Goal: Task Accomplishment & Management: Complete application form

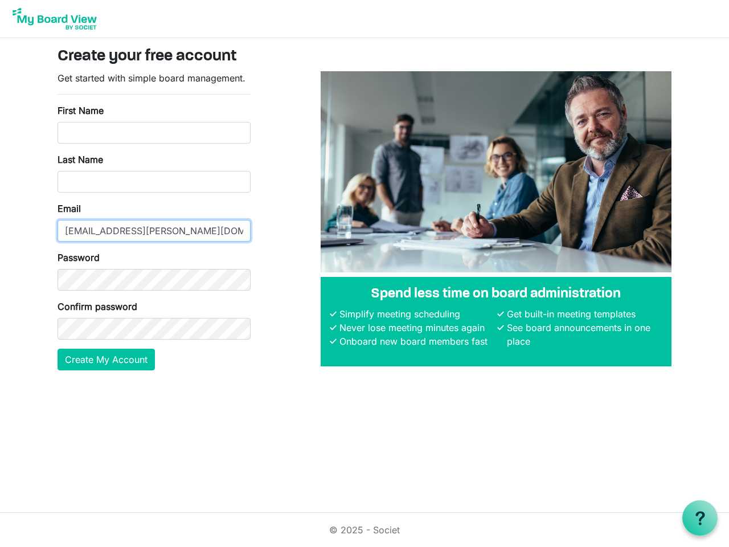
click at [154, 221] on input "[EMAIL_ADDRESS][PERSON_NAME][DOMAIN_NAME]" at bounding box center [154, 231] width 193 height 22
click at [107, 360] on button "Create My Account" at bounding box center [106, 360] width 97 height 22
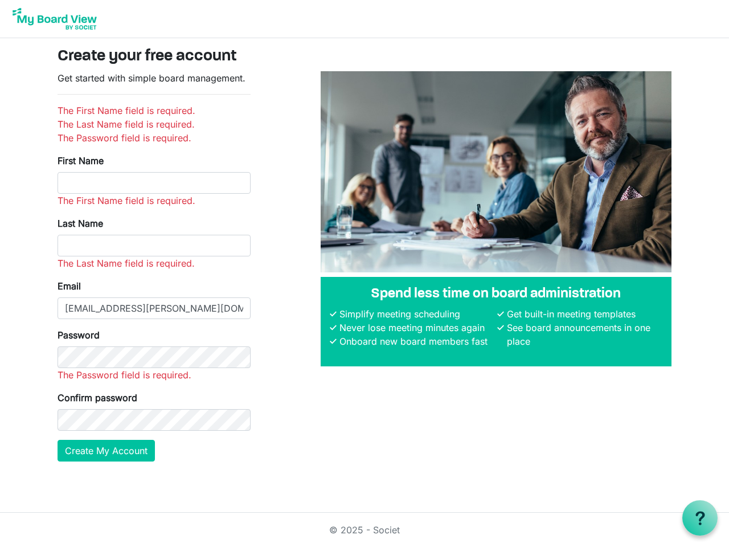
click at [700, 518] on use at bounding box center [700, 518] width 9 height 14
